Goal: Find specific page/section: Find specific page/section

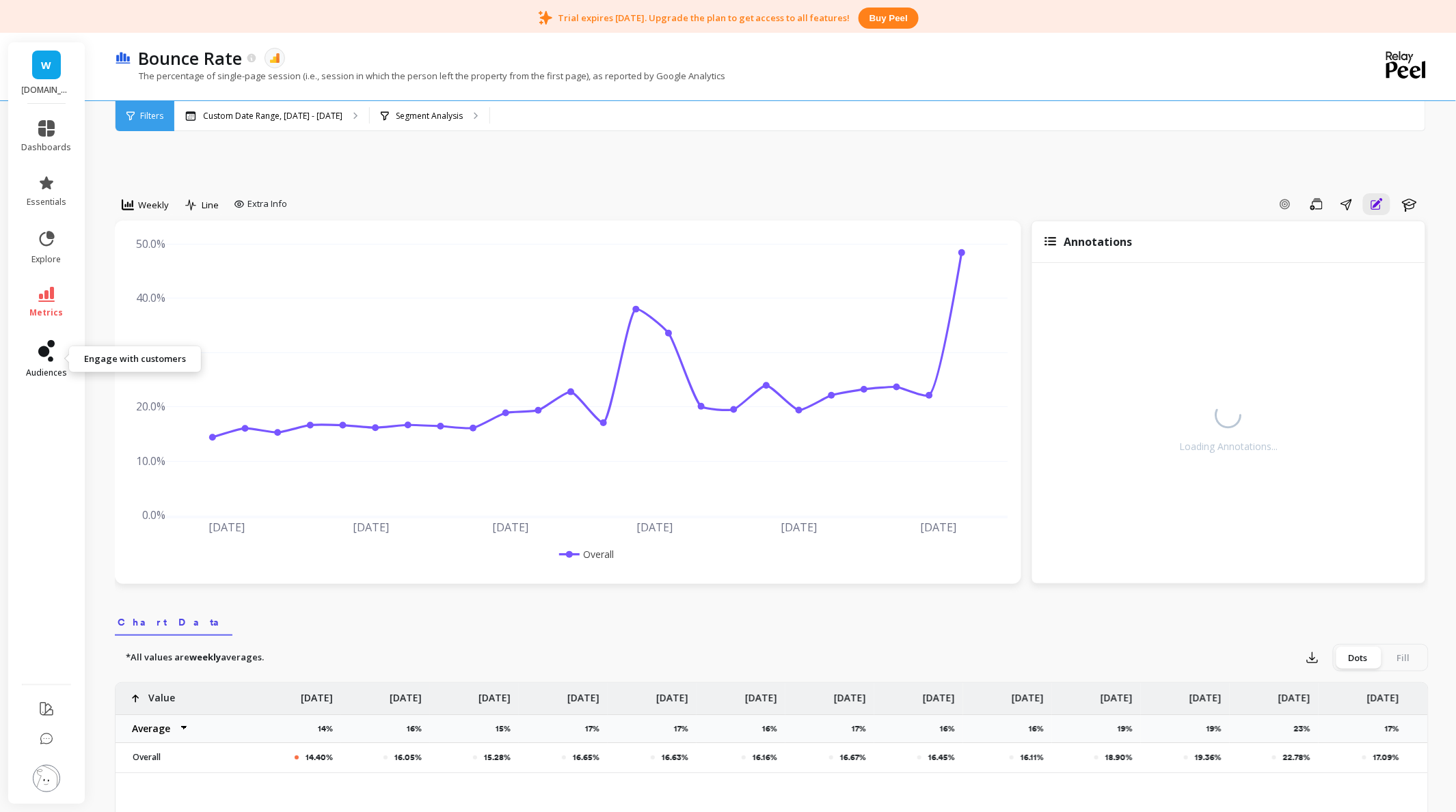
click at [55, 359] on link "audiences" at bounding box center [46, 359] width 50 height 38
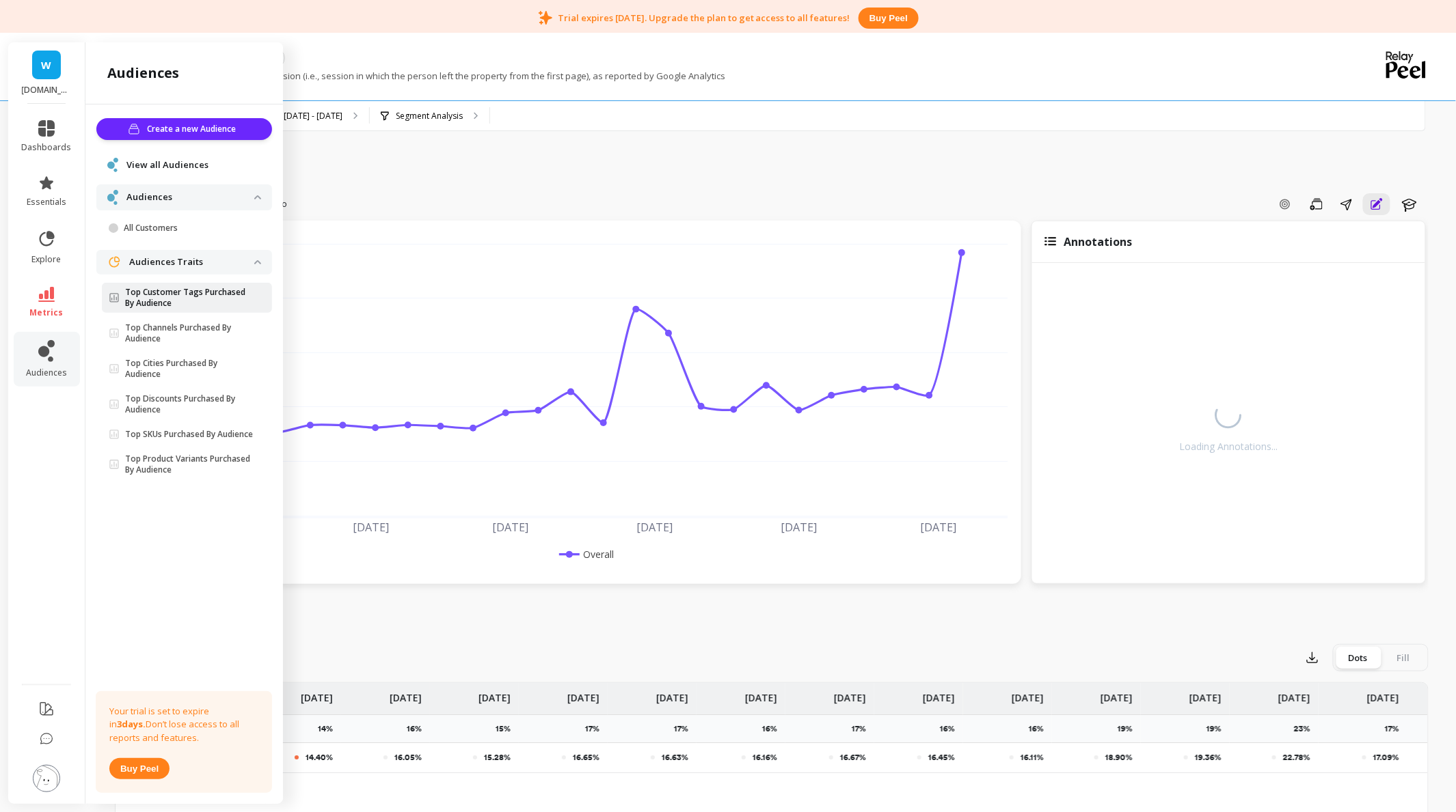
click at [123, 303] on span "Top Customer Tags Purchased By Audience" at bounding box center [182, 298] width 146 height 22
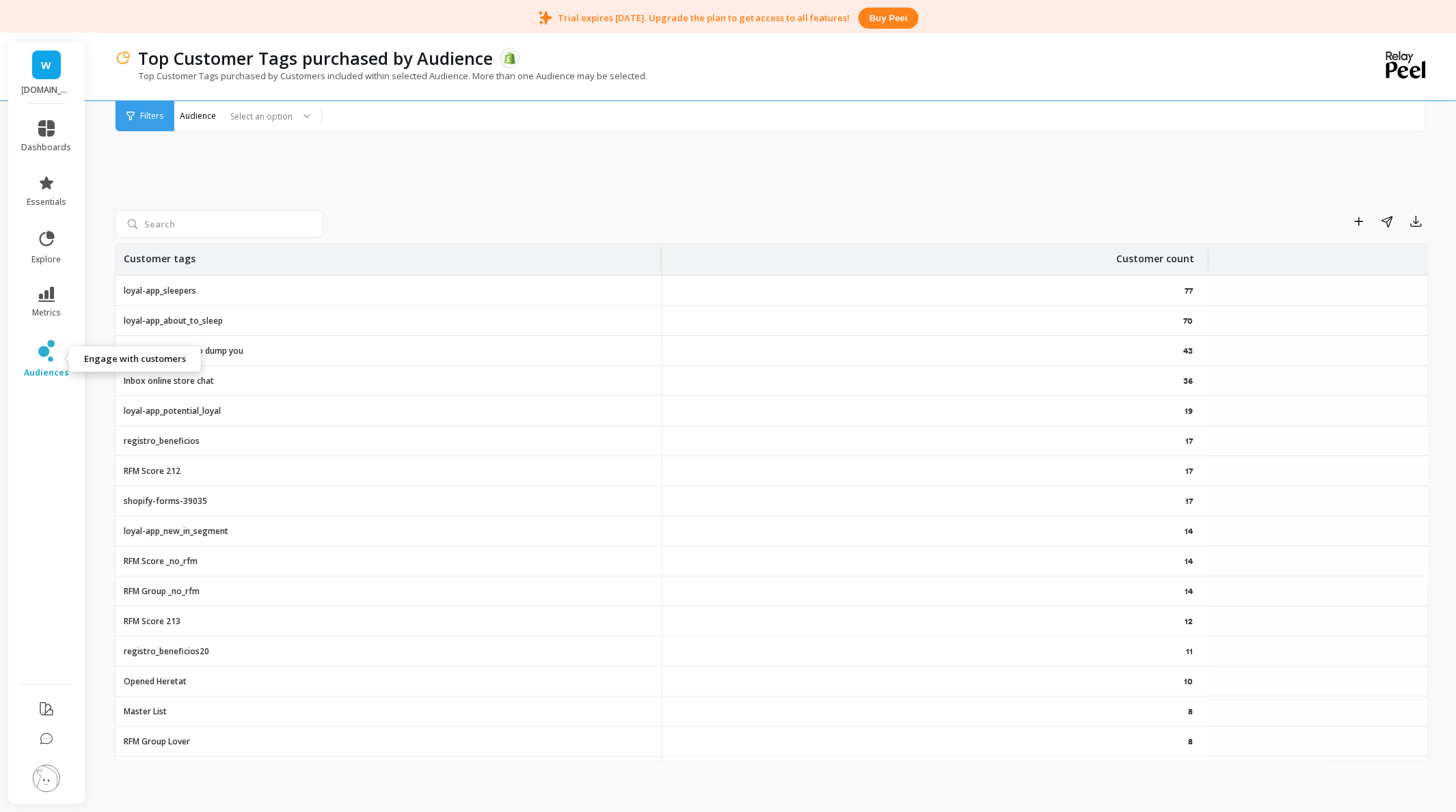
click at [47, 361] on icon at bounding box center [50, 359] width 6 height 6
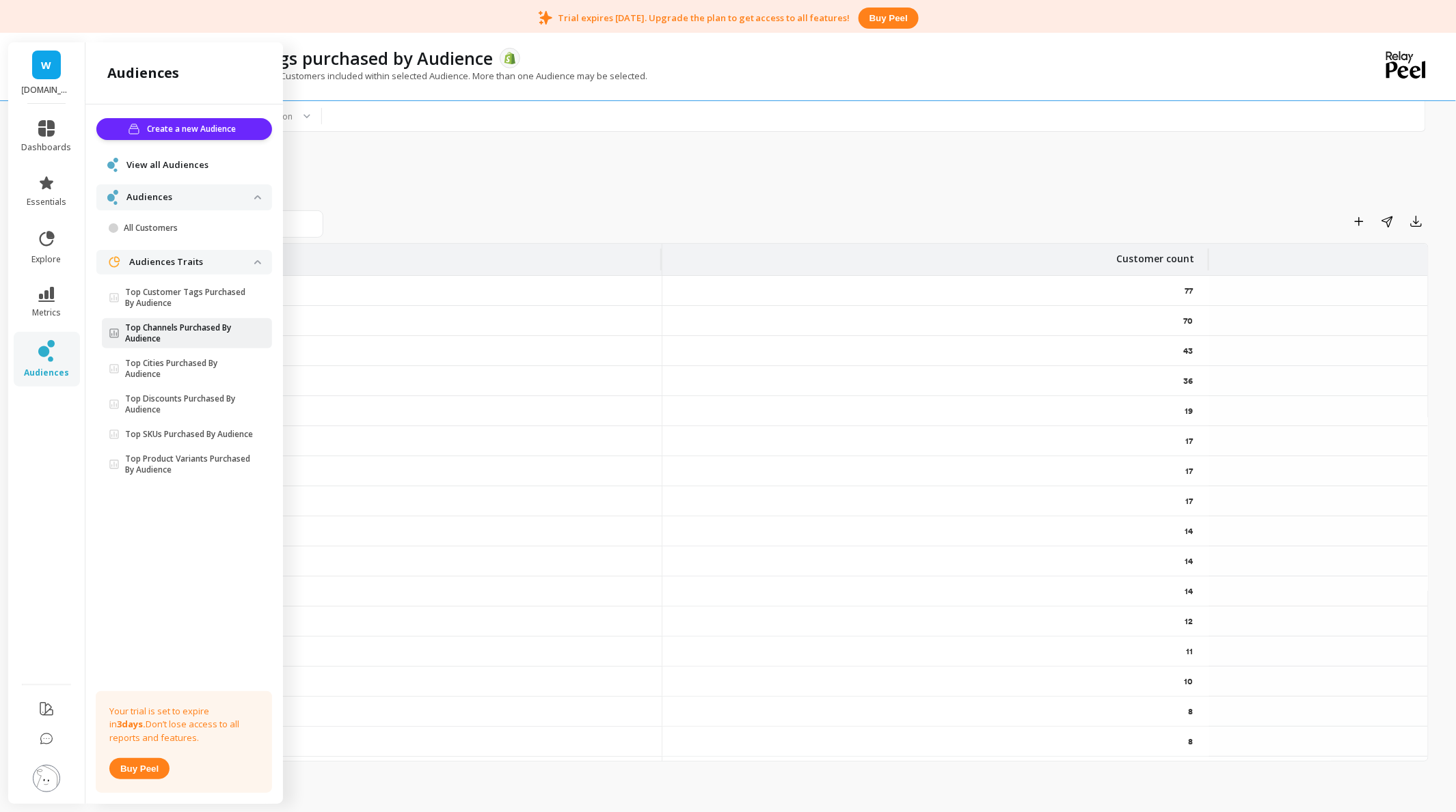
click at [178, 332] on p "Top Channels Purchased By Audience" at bounding box center [190, 333] width 129 height 22
